Goal: Task Accomplishment & Management: Manage account settings

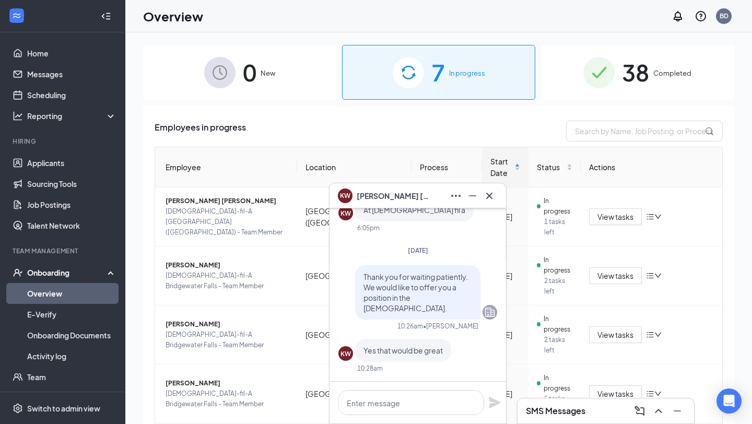
click at [376, 193] on span "[PERSON_NAME]" at bounding box center [393, 195] width 73 height 11
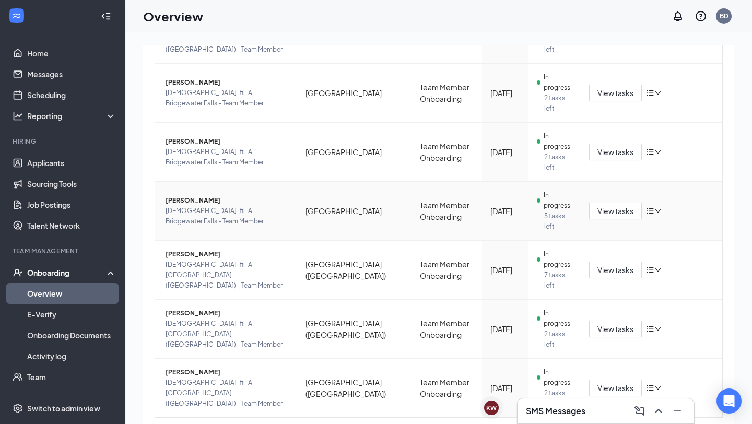
scroll to position [213, 0]
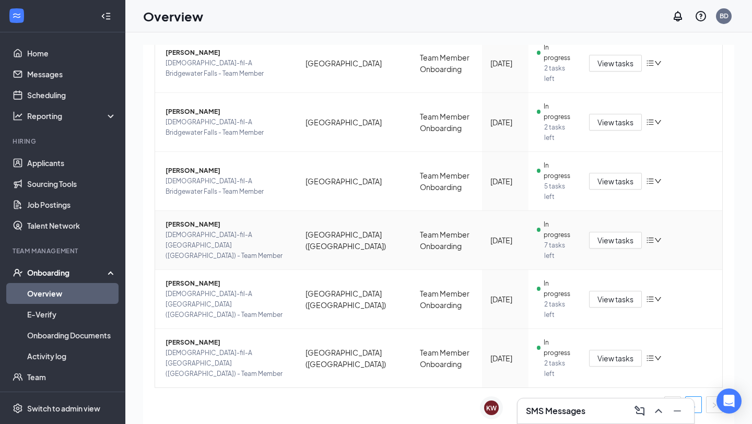
click at [234, 230] on span "[PERSON_NAME]" at bounding box center [227, 224] width 123 height 10
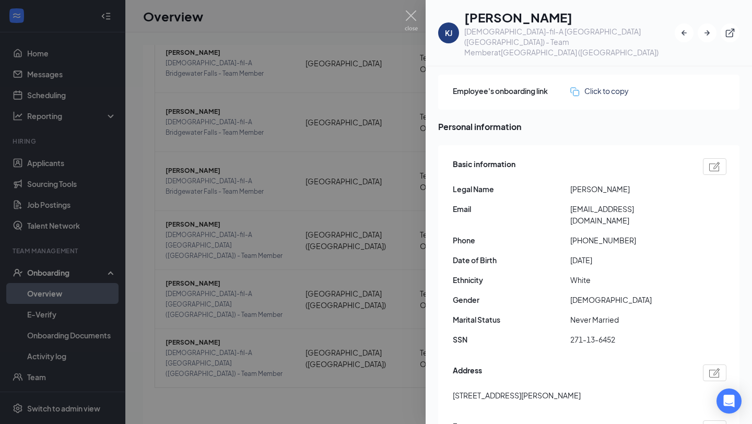
scroll to position [78, 0]
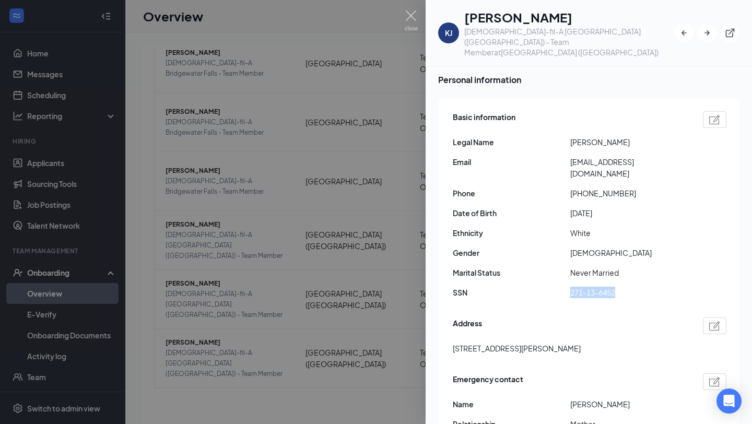
drag, startPoint x: 620, startPoint y: 259, endPoint x: 468, endPoint y: 261, distance: 152.0
click at [468, 287] on div "SSN 271-13-6452" at bounding box center [590, 292] width 274 height 11
copy div "271-13-6452"
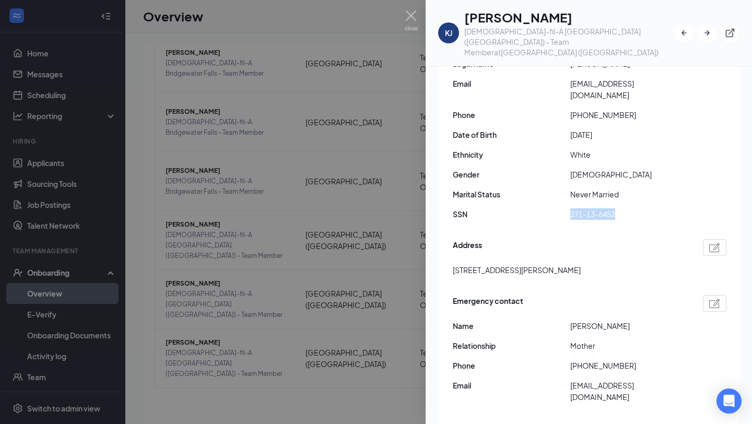
scroll to position [149, 0]
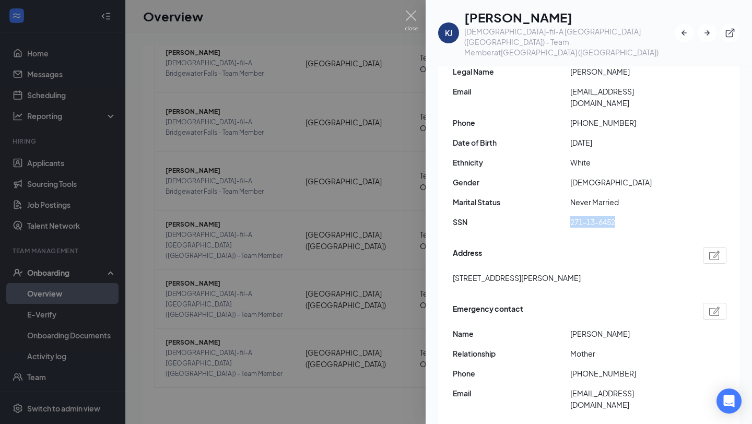
click at [620, 216] on span "271-13-6452" at bounding box center [628, 221] width 117 height 11
drag, startPoint x: 562, startPoint y: 190, endPoint x: 548, endPoint y: 191, distance: 14.7
click at [548, 216] on div "SSN 271-13-6452" at bounding box center [590, 221] width 274 height 11
copy div "271-13-6452"
drag, startPoint x: 575, startPoint y: 18, endPoint x: 530, endPoint y: 24, distance: 45.3
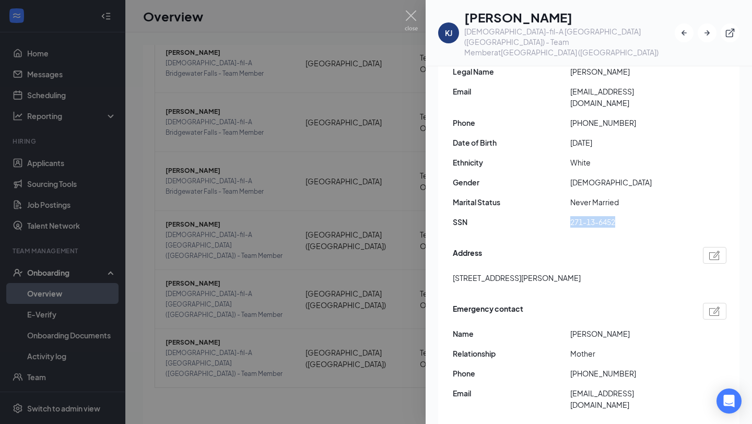
click at [530, 24] on h1 "[PERSON_NAME]" at bounding box center [569, 17] width 210 height 18
copy h1 "[PERSON_NAME]"
drag, startPoint x: 584, startPoint y: 20, endPoint x: 506, endPoint y: 11, distance: 78.4
click at [578, 20] on h1 "[PERSON_NAME]" at bounding box center [569, 17] width 210 height 18
drag, startPoint x: 516, startPoint y: 16, endPoint x: 454, endPoint y: 22, distance: 61.9
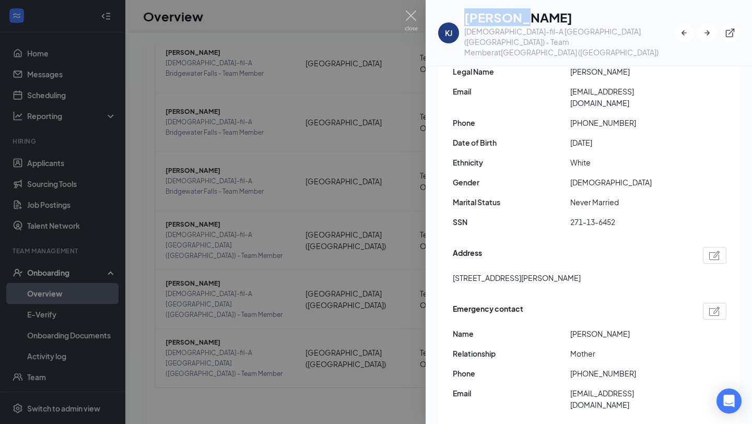
click at [454, 22] on div "[PERSON_NAME] J [PERSON_NAME] [DEMOGRAPHIC_DATA]-fil-A [GEOGRAPHIC_DATA] ([GEOG…" at bounding box center [556, 32] width 237 height 49
copy div "[PERSON_NAME]"
click at [633, 143] on div "Basic information Legal Name [PERSON_NAME] [EMAIL_ADDRESS][DOMAIN_NAME] Phone […" at bounding box center [590, 137] width 274 height 198
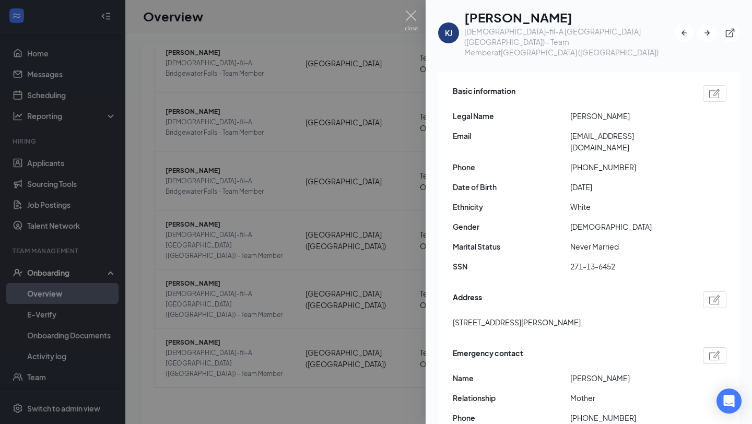
scroll to position [101, 0]
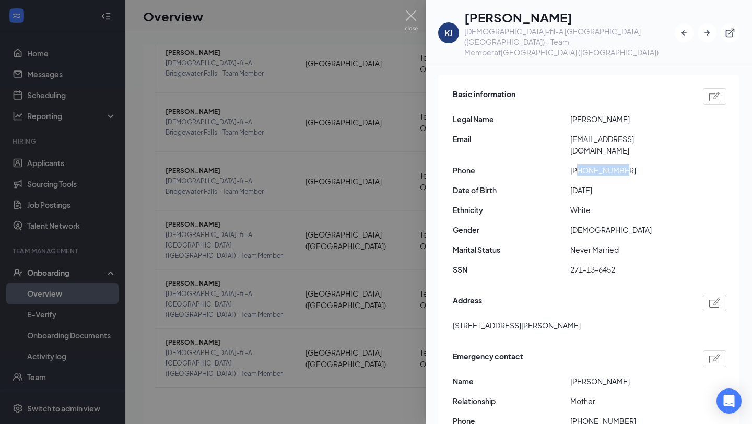
drag, startPoint x: 627, startPoint y: 137, endPoint x: 577, endPoint y: 142, distance: 49.8
click at [577, 164] on span "[PHONE_NUMBER]" at bounding box center [628, 169] width 117 height 11
copy span "8599926710"
click at [666, 112] on div "Basic information Legal Name [PERSON_NAME] [EMAIL_ADDRESS][DOMAIN_NAME] Phone […" at bounding box center [590, 185] width 274 height 198
click at [668, 133] on span "[EMAIL_ADDRESS][DOMAIN_NAME]" at bounding box center [628, 144] width 117 height 23
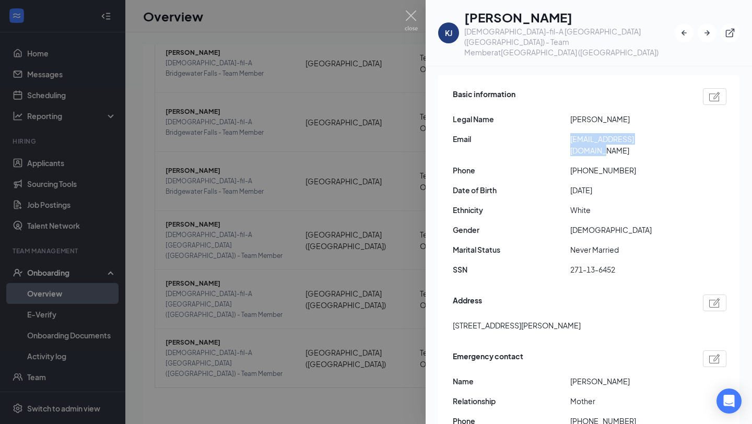
drag, startPoint x: 612, startPoint y: 119, endPoint x: 539, endPoint y: 124, distance: 73.3
click at [539, 124] on div "Basic information Legal Name [PERSON_NAME] [EMAIL_ADDRESS][DOMAIN_NAME] Phone […" at bounding box center [590, 185] width 274 height 198
copy div "[EMAIL_ADDRESS][DOMAIN_NAME]"
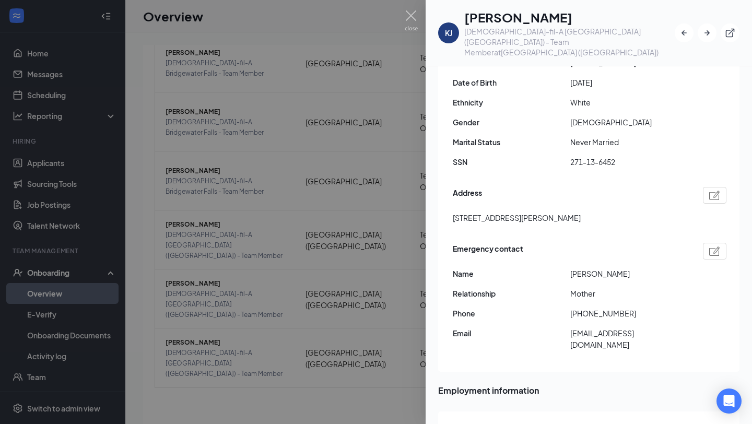
scroll to position [210, 0]
drag, startPoint x: 606, startPoint y: 243, endPoint x: 538, endPoint y: 246, distance: 68.0
click at [538, 246] on div "Emergency contact Name [PERSON_NAME] Relationship Mother Phone [PHONE_NUMBER] E…" at bounding box center [590, 298] width 274 height 119
copy div "[PERSON_NAME]"
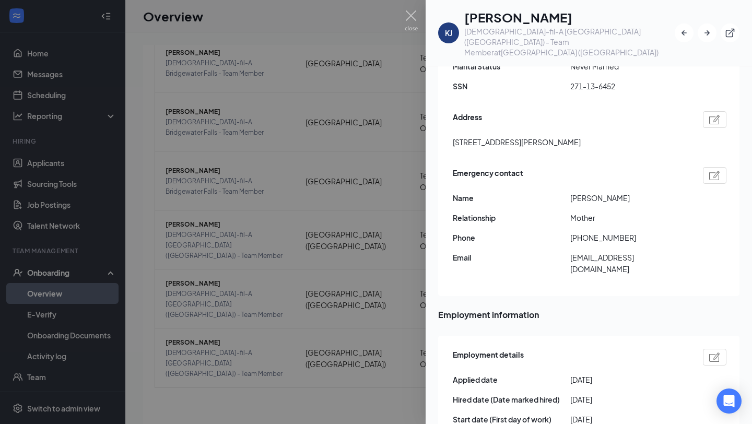
scroll to position [285, 0]
drag, startPoint x: 624, startPoint y: 205, endPoint x: 577, endPoint y: 206, distance: 47.5
click at [577, 231] on span "[PHONE_NUMBER]" at bounding box center [628, 236] width 117 height 11
copy span "5138287223"
drag, startPoint x: 607, startPoint y: 110, endPoint x: 449, endPoint y: 111, distance: 158.2
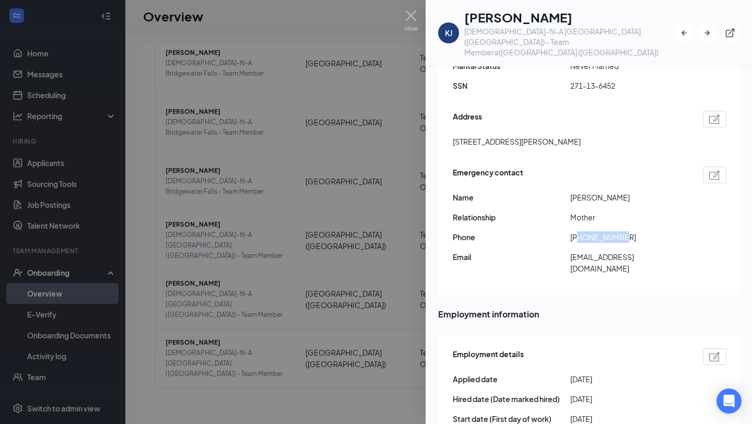
click at [449, 111] on div "Basic information Legal Name [PERSON_NAME] [EMAIL_ADDRESS][DOMAIN_NAME] Phone […" at bounding box center [588, 93] width 301 height 404
copy span "[STREET_ADDRESS][PERSON_NAME]"
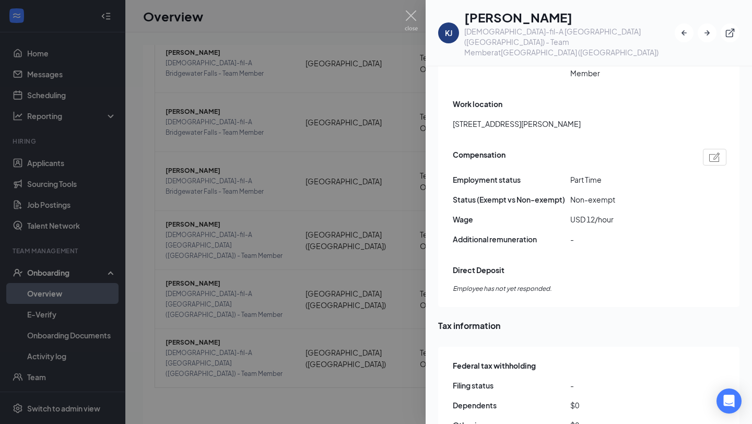
scroll to position [704, 0]
click at [721, 150] on div at bounding box center [714, 158] width 23 height 17
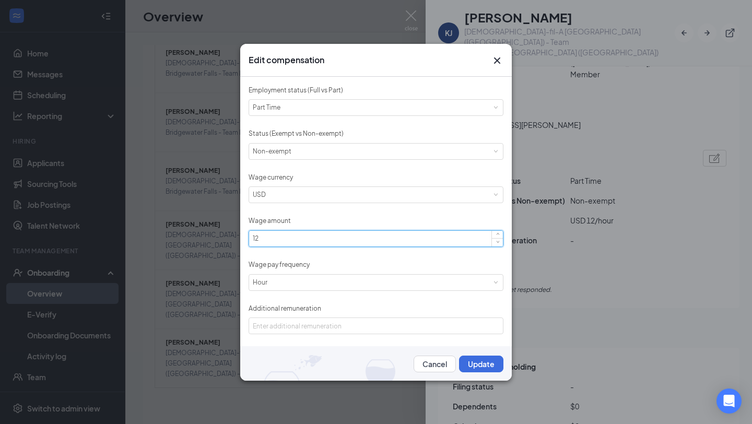
click at [311, 237] on input "12" at bounding box center [376, 239] width 254 height 16
type input "12.75"
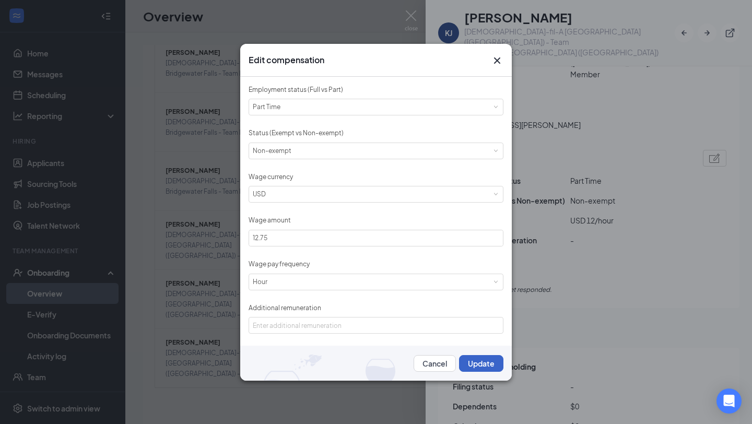
click at [471, 362] on button "Update" at bounding box center [481, 363] width 44 height 17
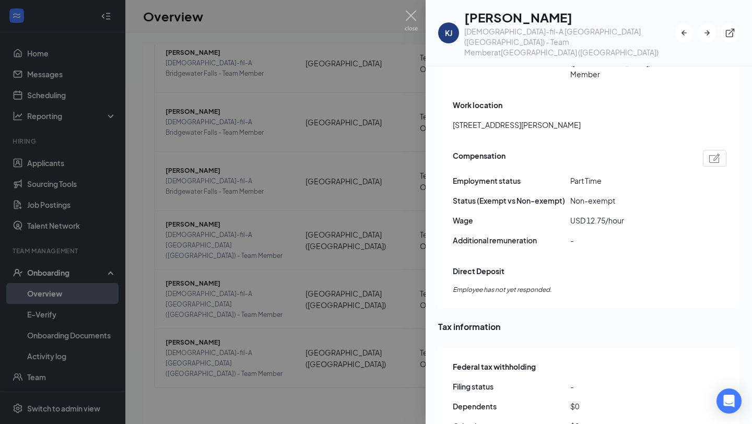
scroll to position [920, 0]
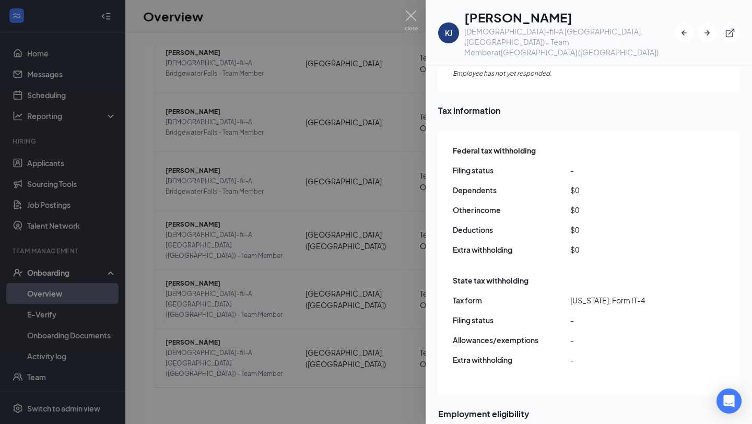
click at [367, 224] on div at bounding box center [376, 212] width 752 height 424
